Goal: Transaction & Acquisition: Purchase product/service

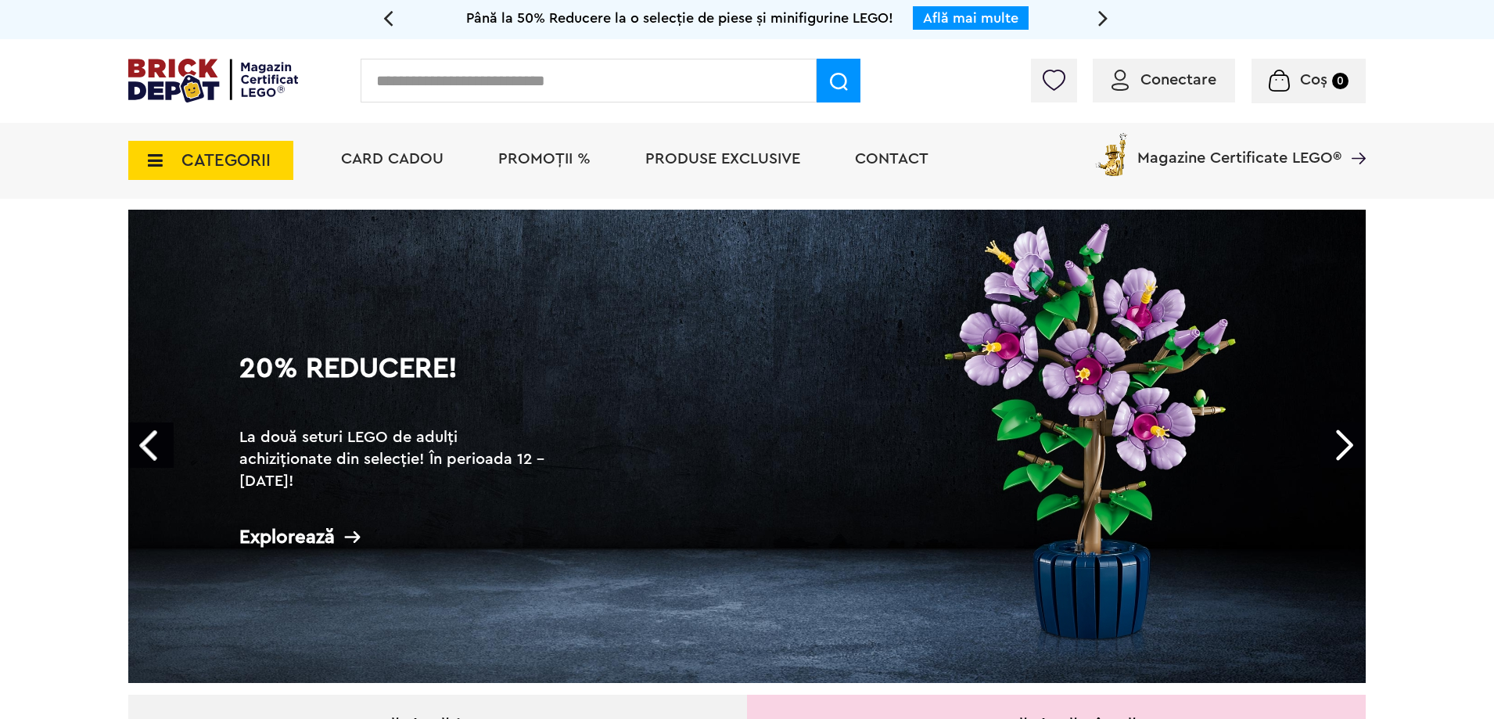
click at [469, 459] on h2 "La două seturi LEGO de adulți achiziționate din selecție! În perioada 12 - [DAT…" at bounding box center [395, 459] width 313 height 66
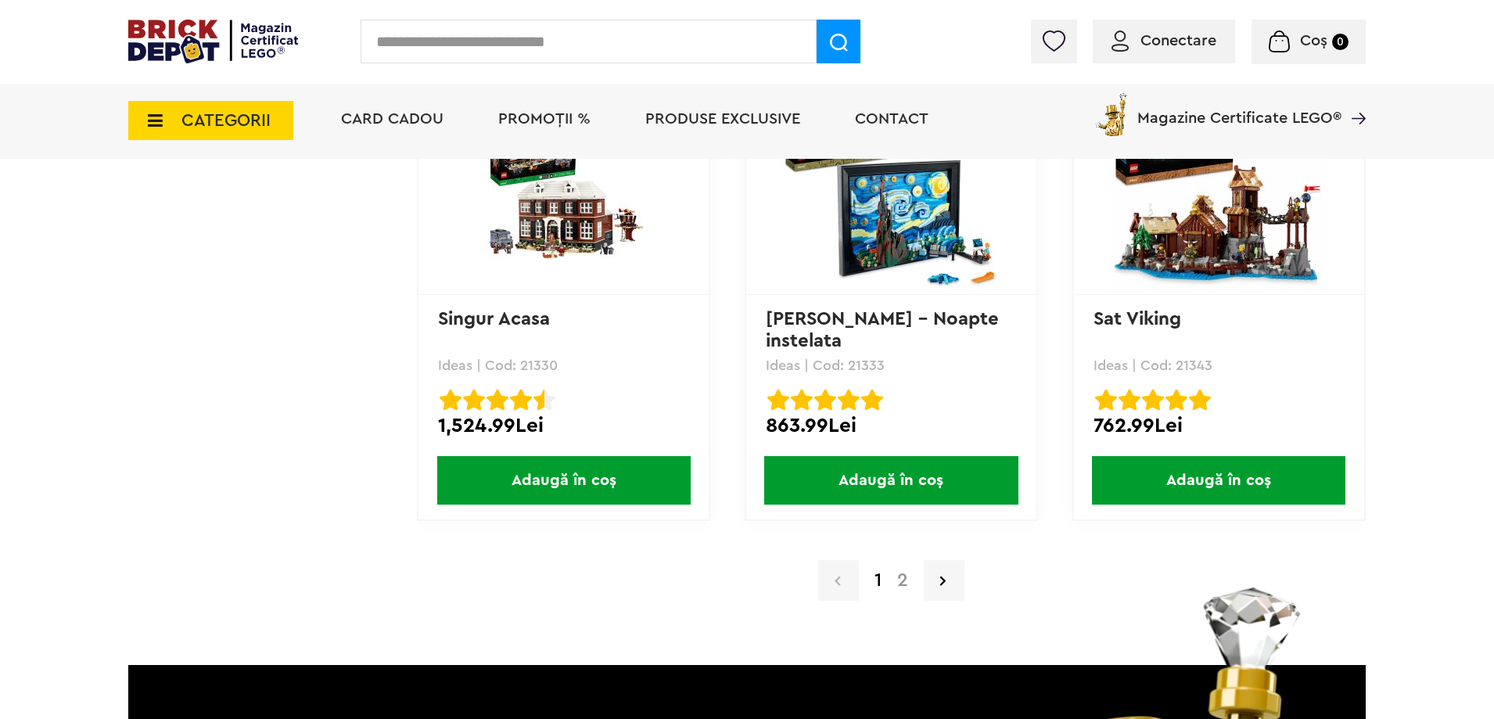
scroll to position [15335, 0]
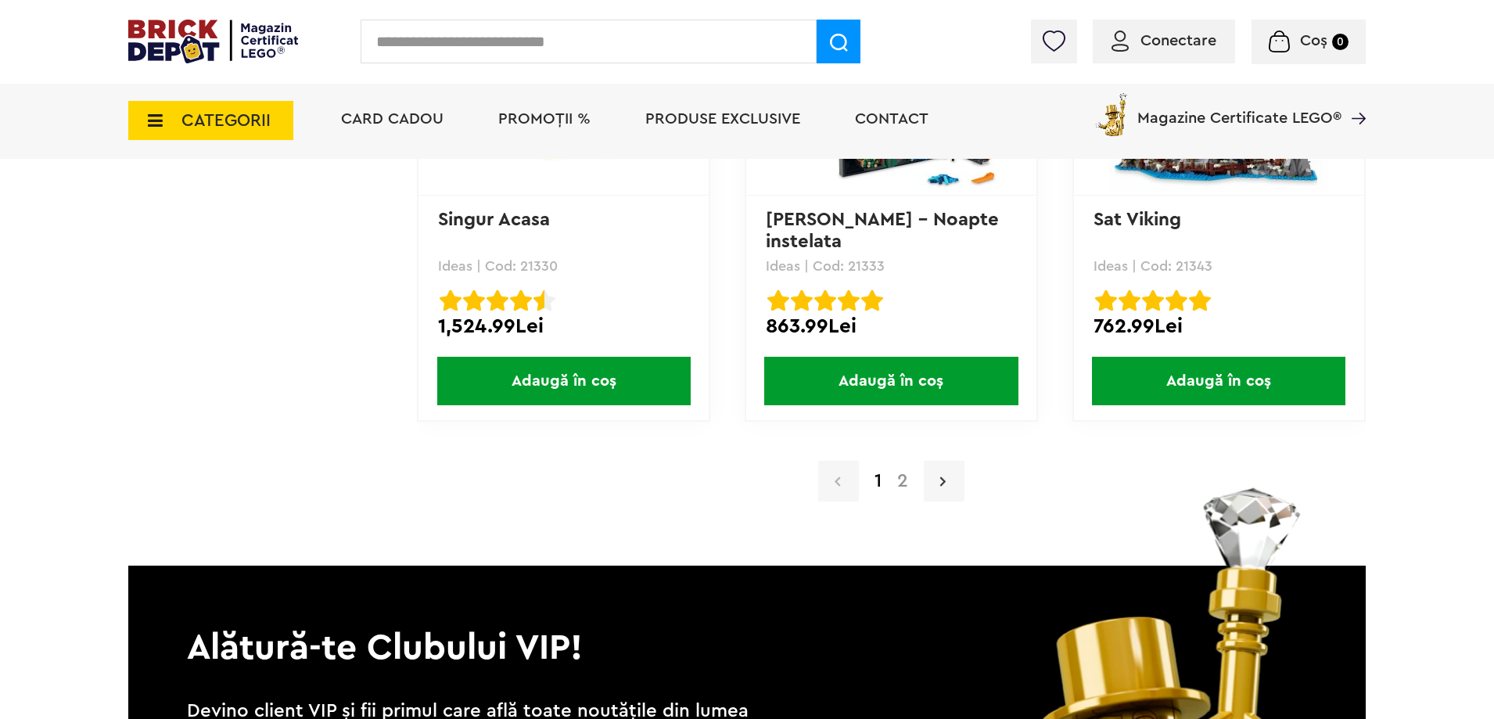
click at [950, 495] on link at bounding box center [944, 481] width 41 height 41
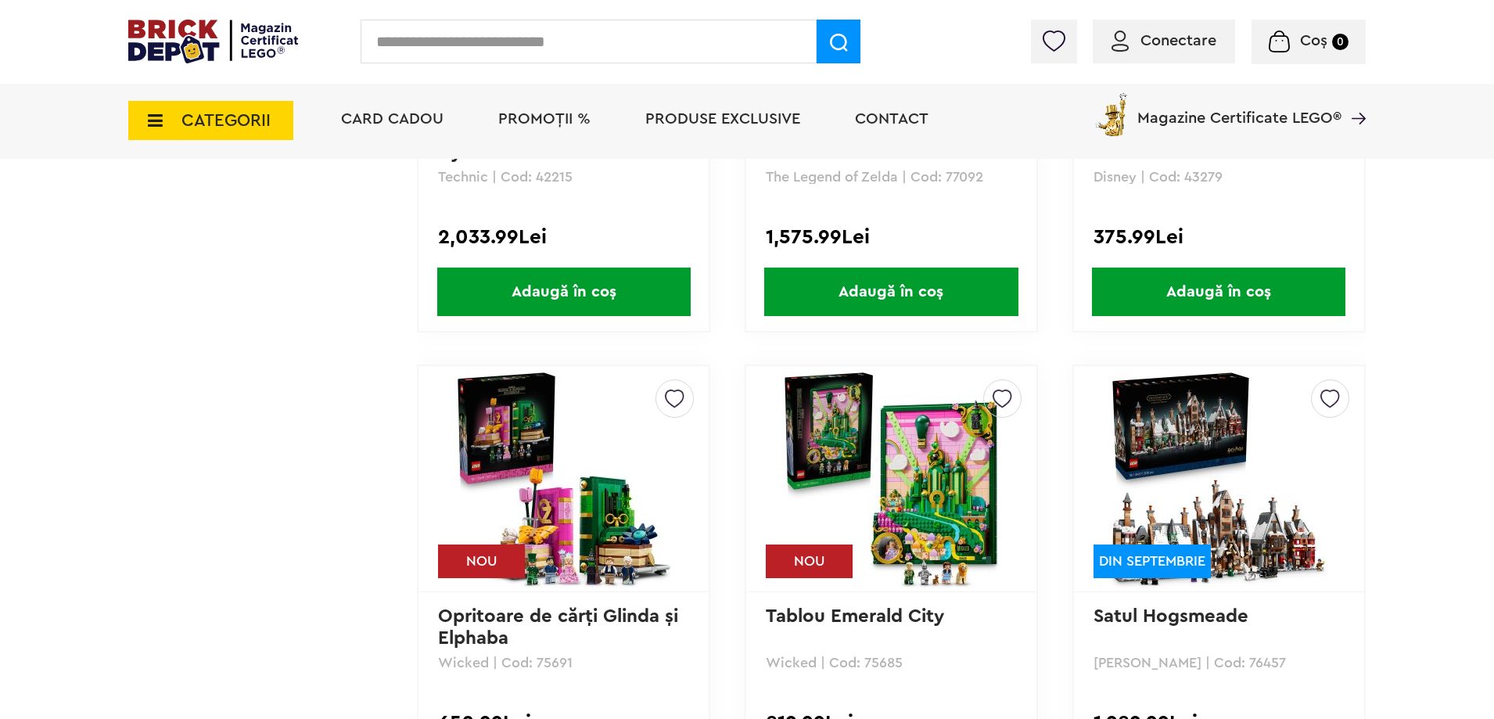
scroll to position [12021, 0]
